Goal: Task Accomplishment & Management: Use online tool/utility

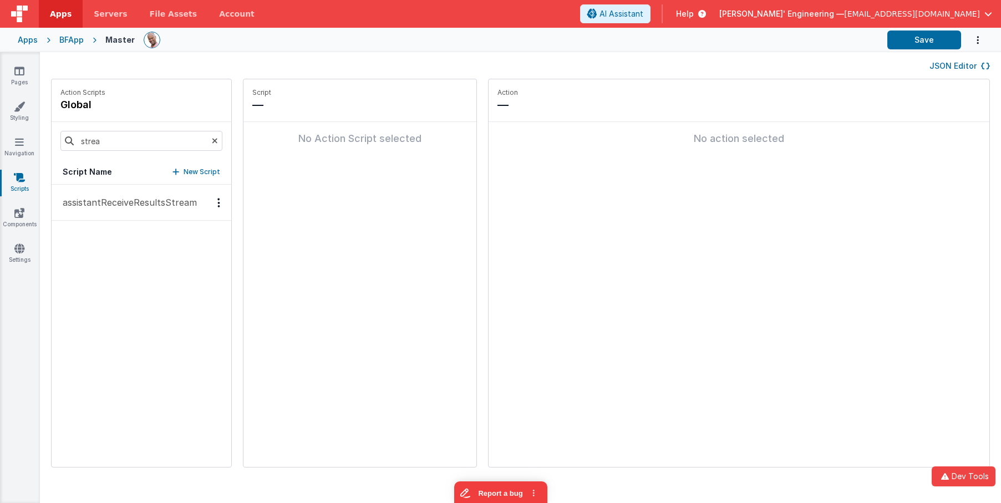
drag, startPoint x: 146, startPoint y: 202, endPoint x: 470, endPoint y: 146, distance: 328.8
click at [150, 200] on p "assistantReceiveResultsStream" at bounding box center [126, 202] width 141 height 13
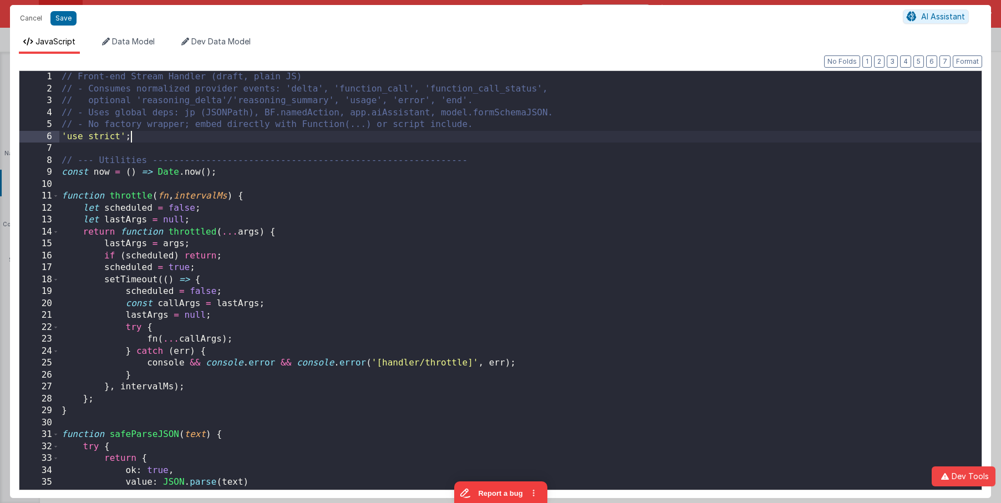
click at [473, 141] on div "// Front-end Stream Handler (draft, plain JS) // - Consumes normalized provider…" at bounding box center [520, 295] width 923 height 449
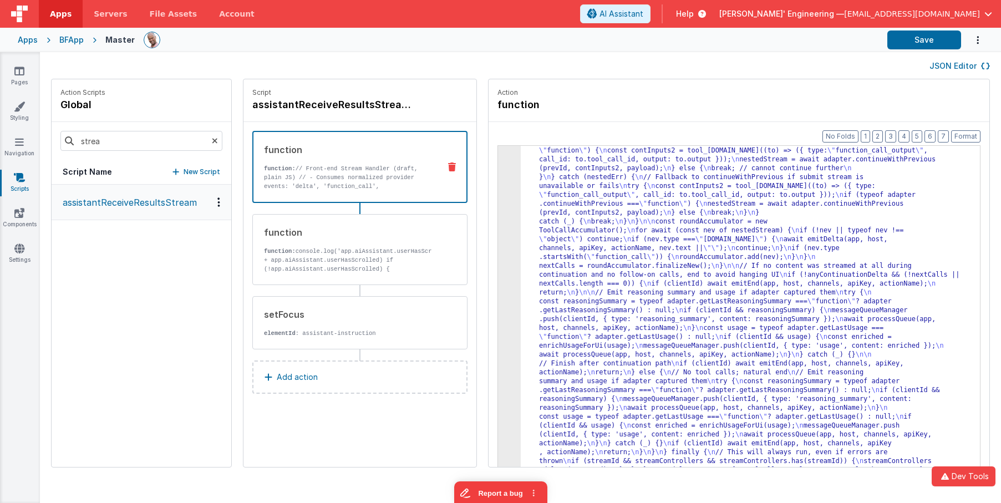
scroll to position [1677, 0]
click at [937, 32] on button "Save" at bounding box center [925, 40] width 74 height 19
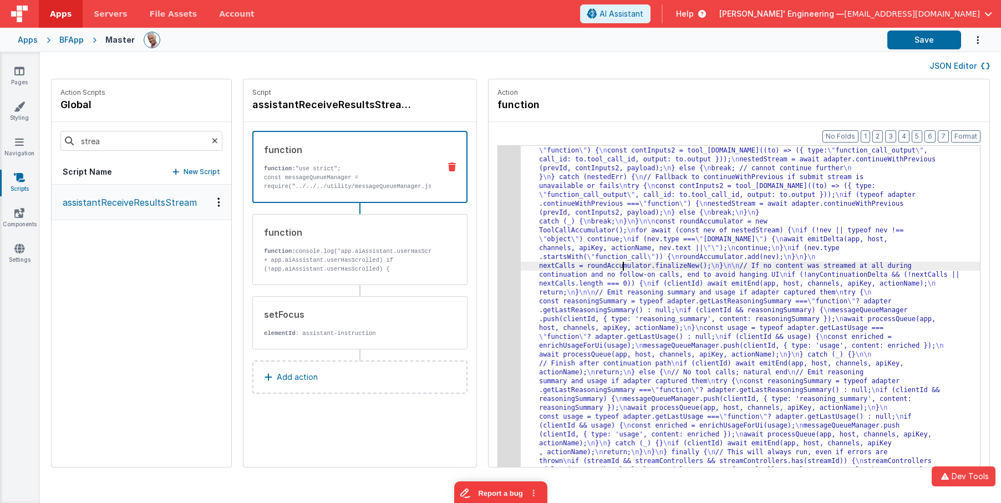
drag, startPoint x: 606, startPoint y: 269, endPoint x: 533, endPoint y: 254, distance: 74.8
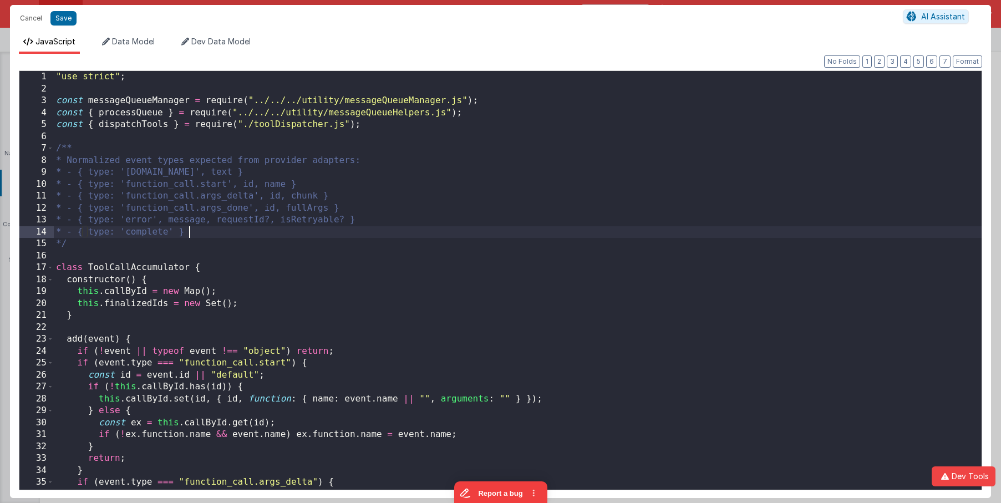
click at [490, 237] on div ""use strict" ; const messageQueueManager = require ( "../../../utility/messageQ…" at bounding box center [518, 292] width 928 height 443
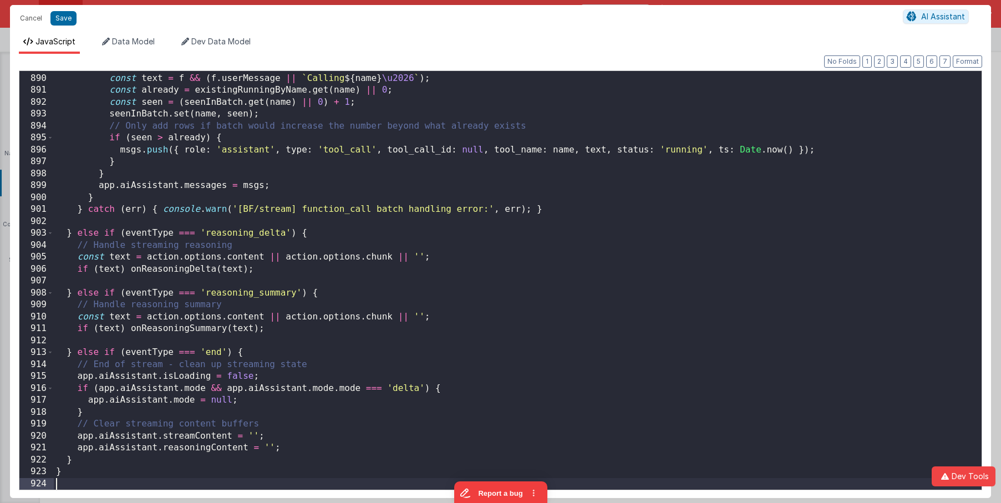
scroll to position [10627, 0]
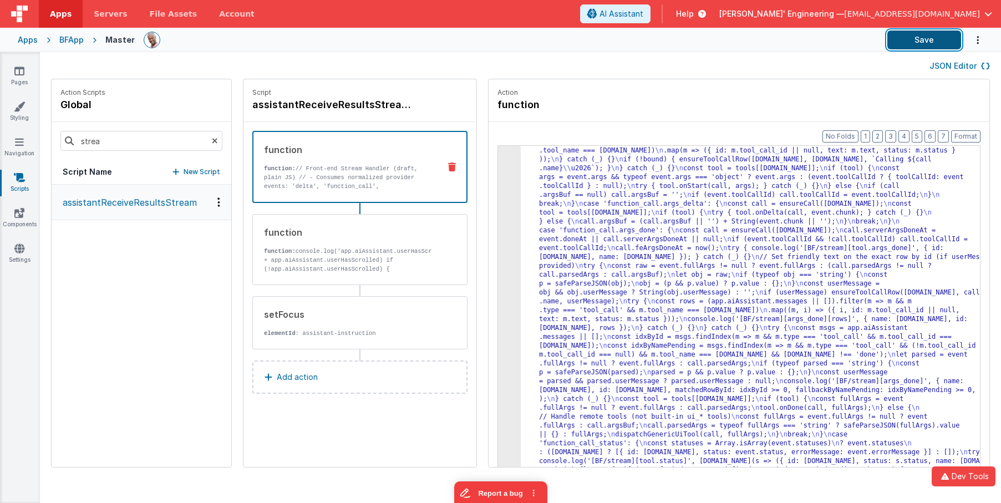
click at [931, 38] on button "Save" at bounding box center [925, 40] width 74 height 19
